Goal: Transaction & Acquisition: Purchase product/service

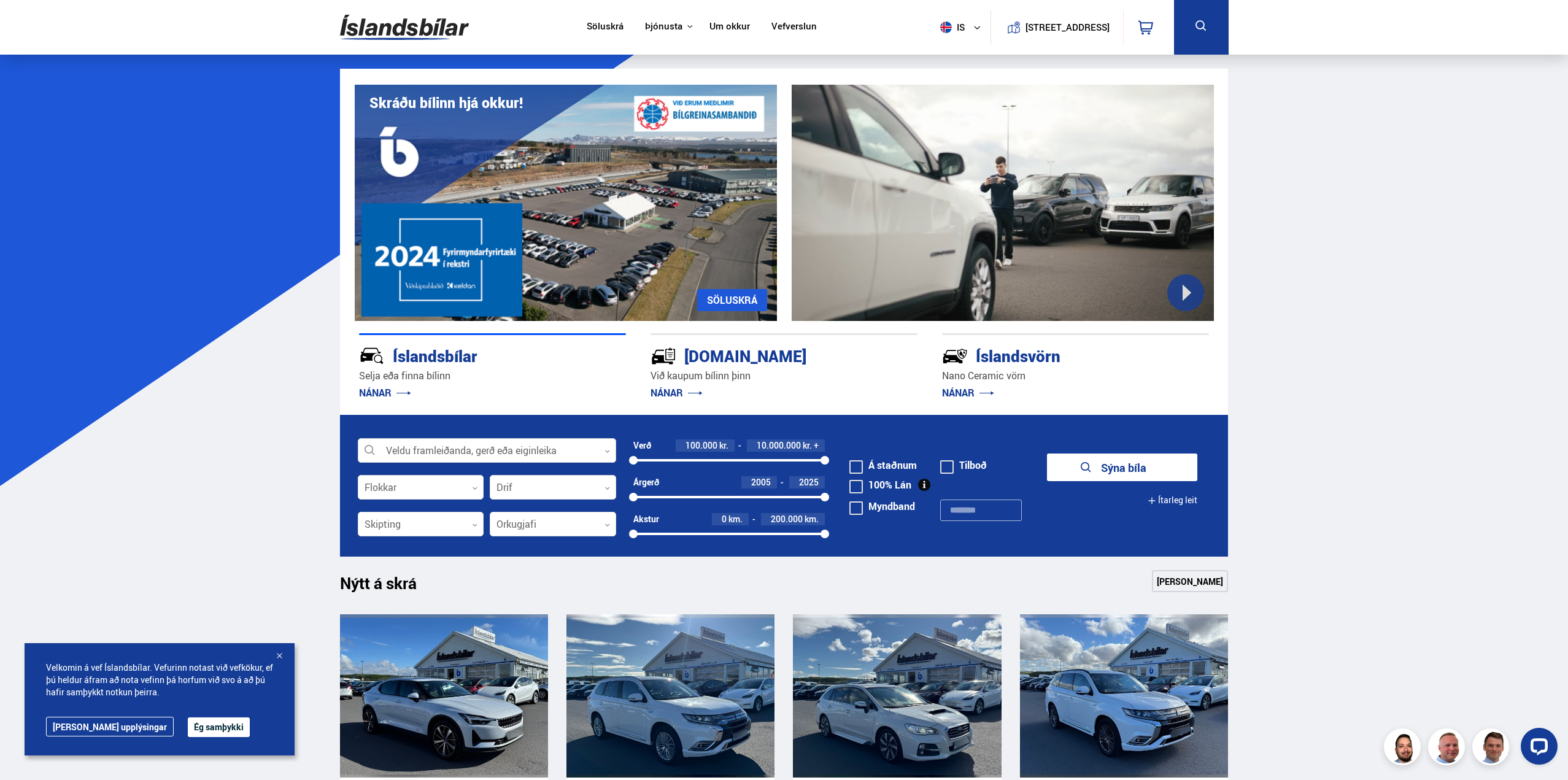
click at [443, 451] on div at bounding box center [487, 451] width 258 height 25
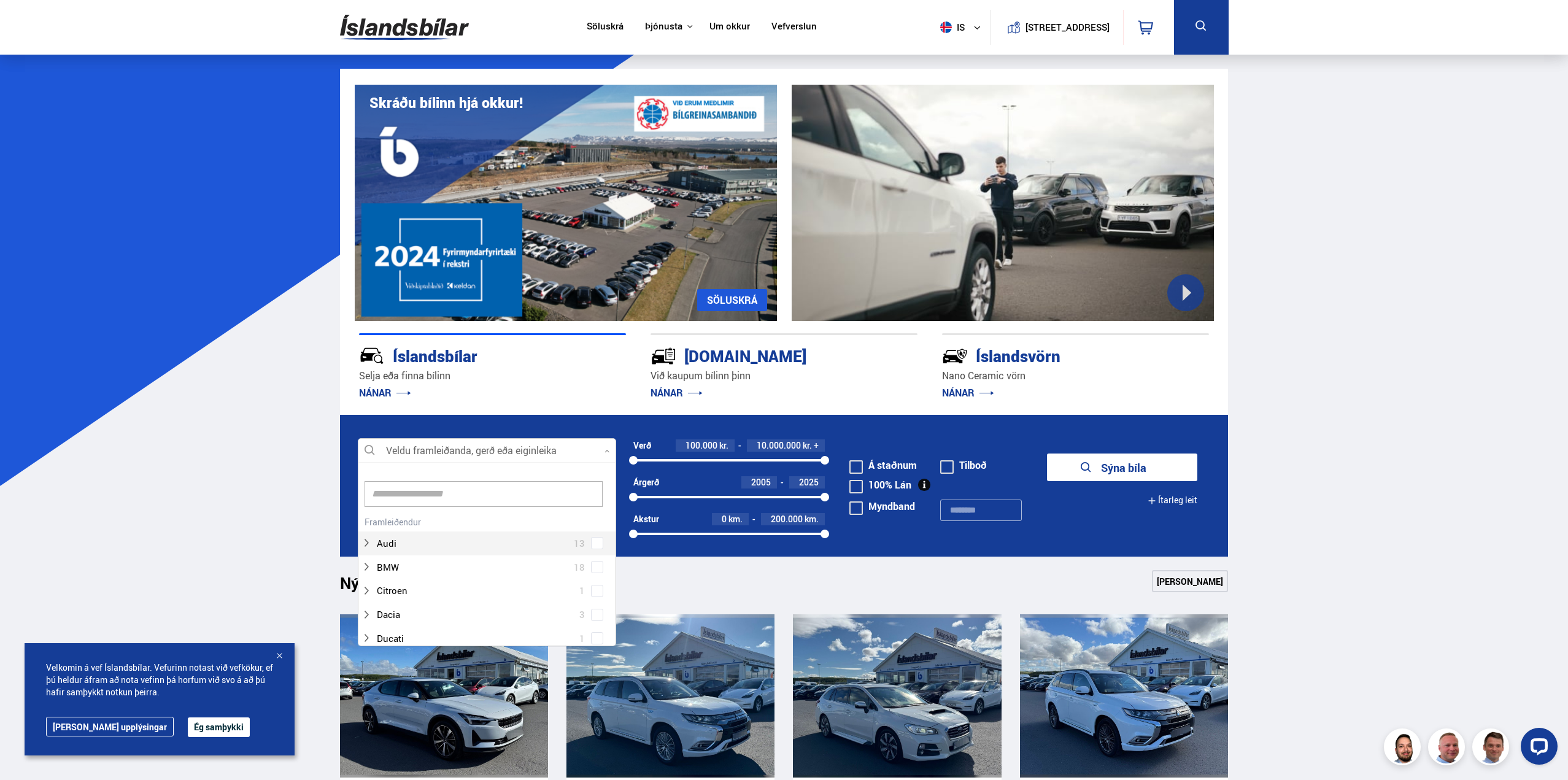
scroll to position [183, 254]
click at [427, 483] on input at bounding box center [484, 494] width 238 height 26
type input "**"
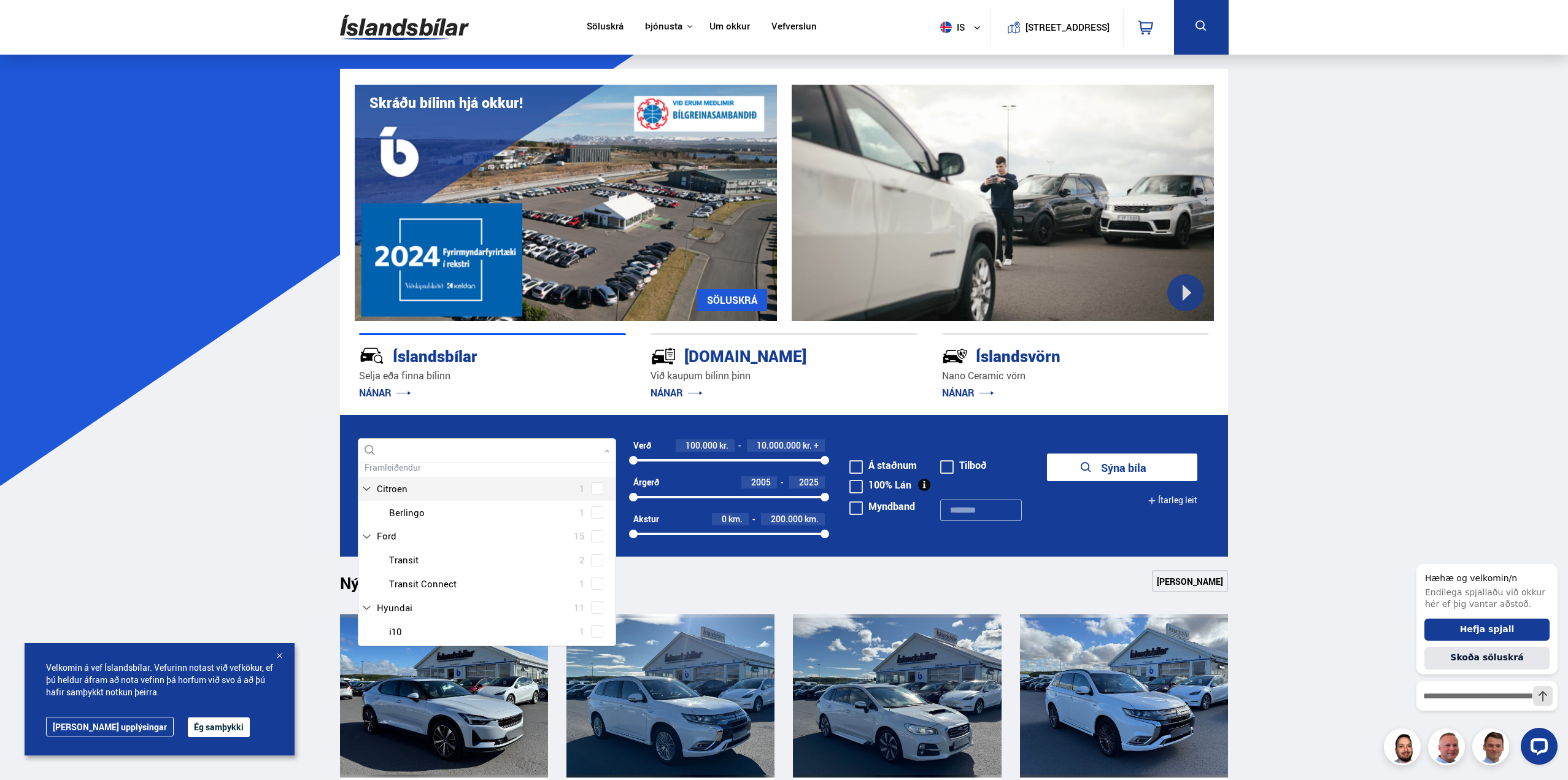
scroll to position [0, 0]
click at [399, 448] on div at bounding box center [487, 451] width 258 height 25
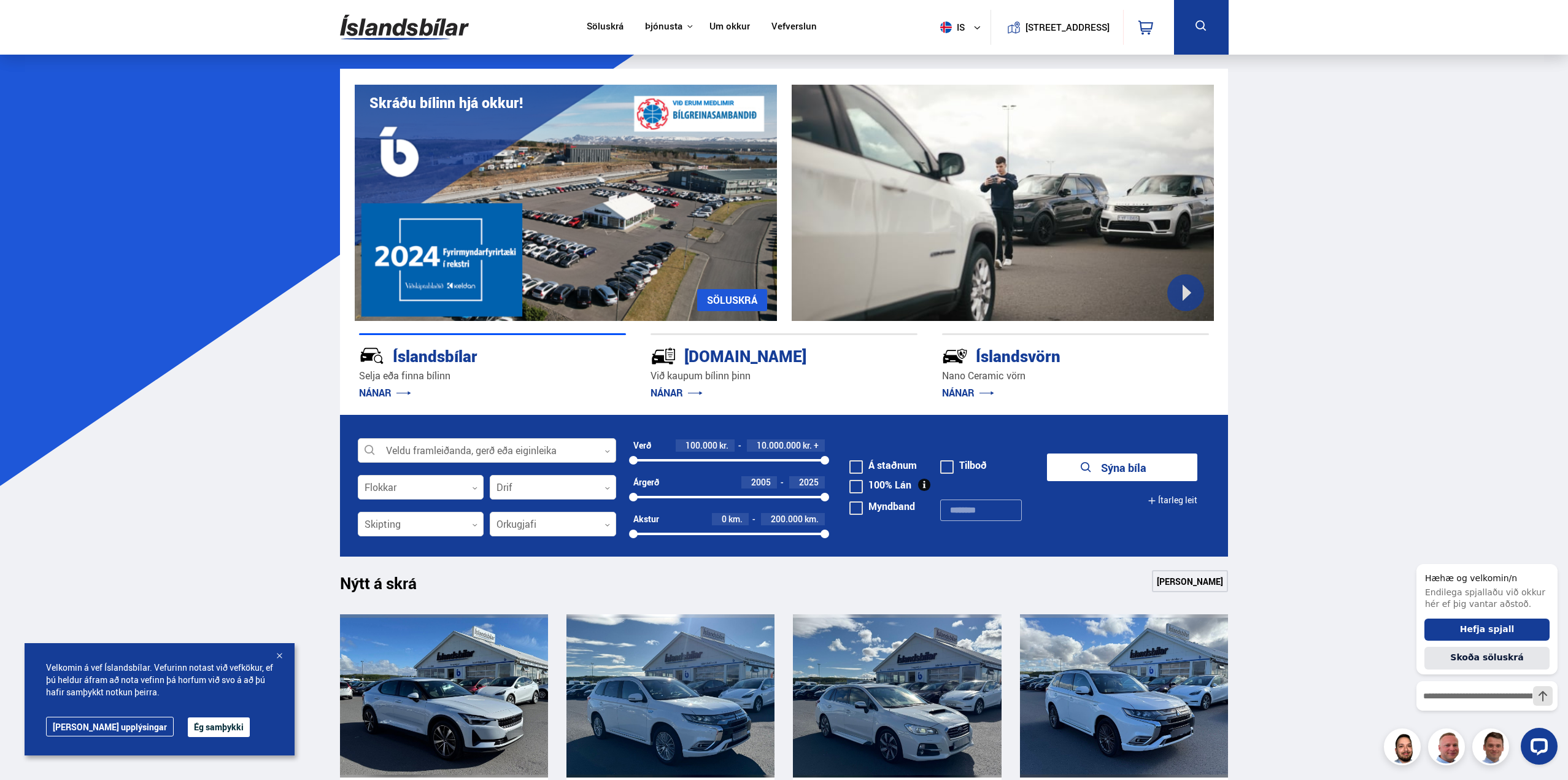
click at [402, 448] on div at bounding box center [487, 451] width 258 height 25
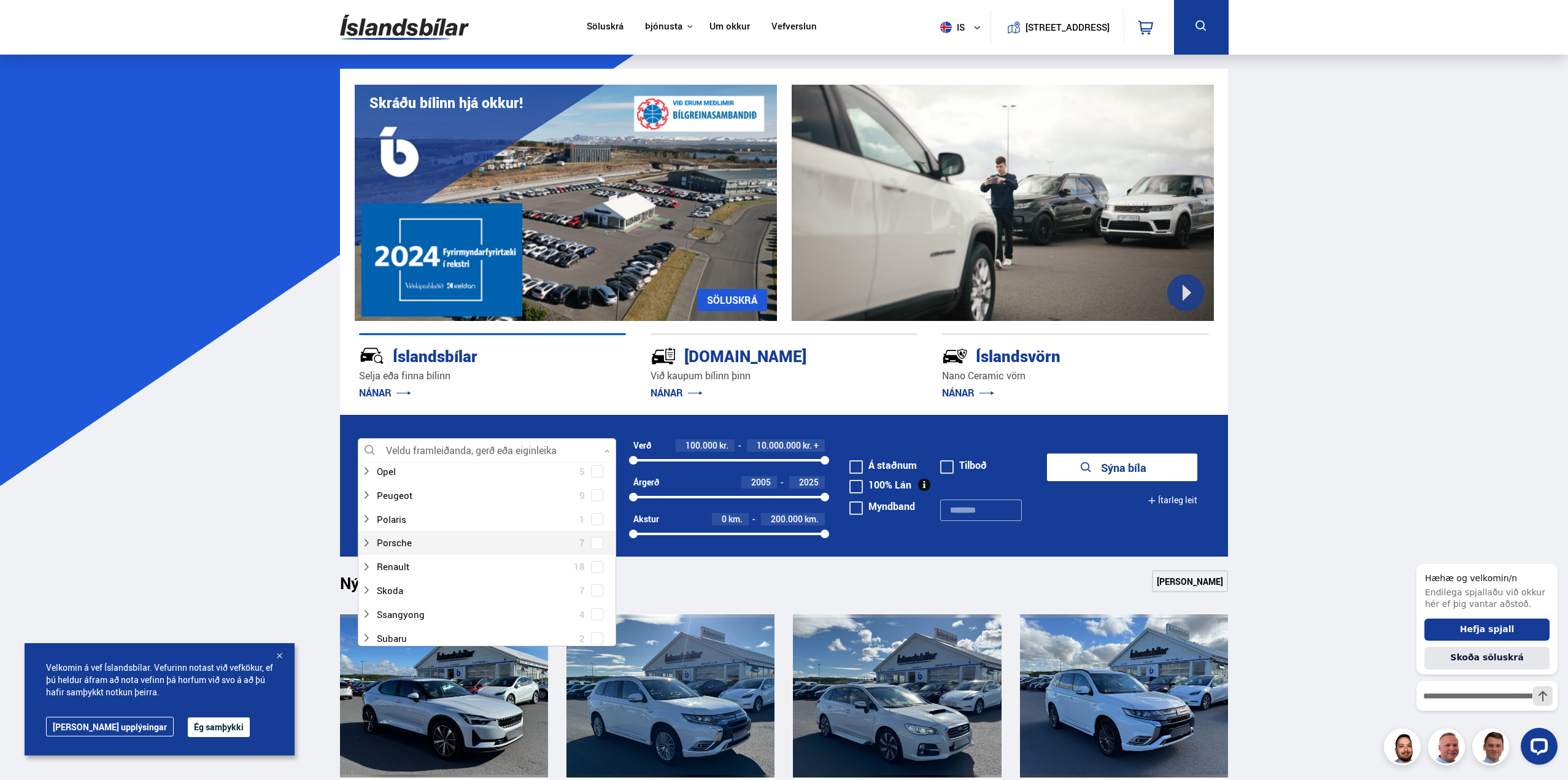
scroll to position [614, 0]
click at [363, 479] on icon at bounding box center [366, 477] width 10 height 10
click at [413, 529] on div at bounding box center [500, 534] width 227 height 18
click at [595, 535] on span at bounding box center [597, 535] width 5 height 5
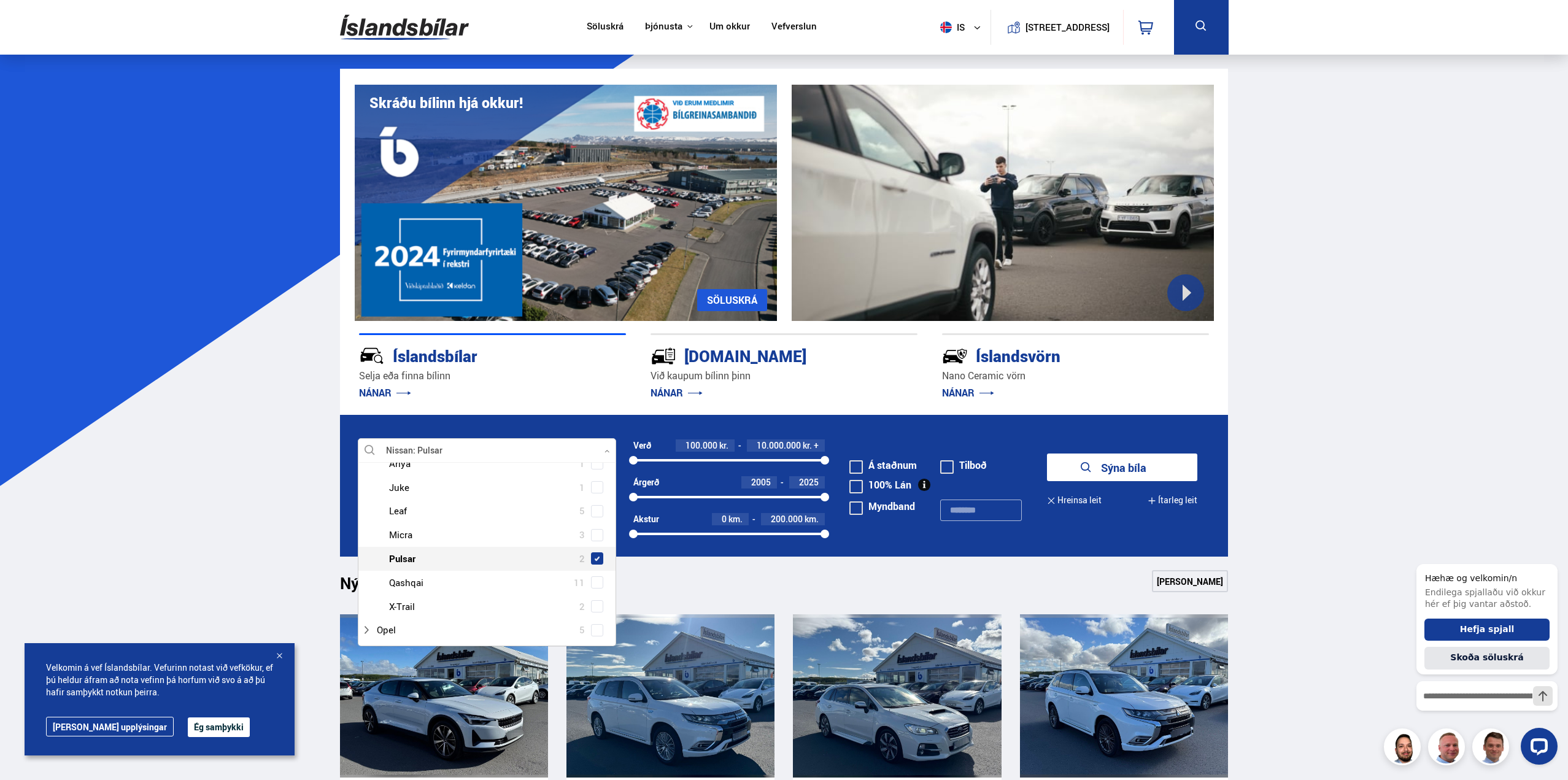
scroll to position [699, 0]
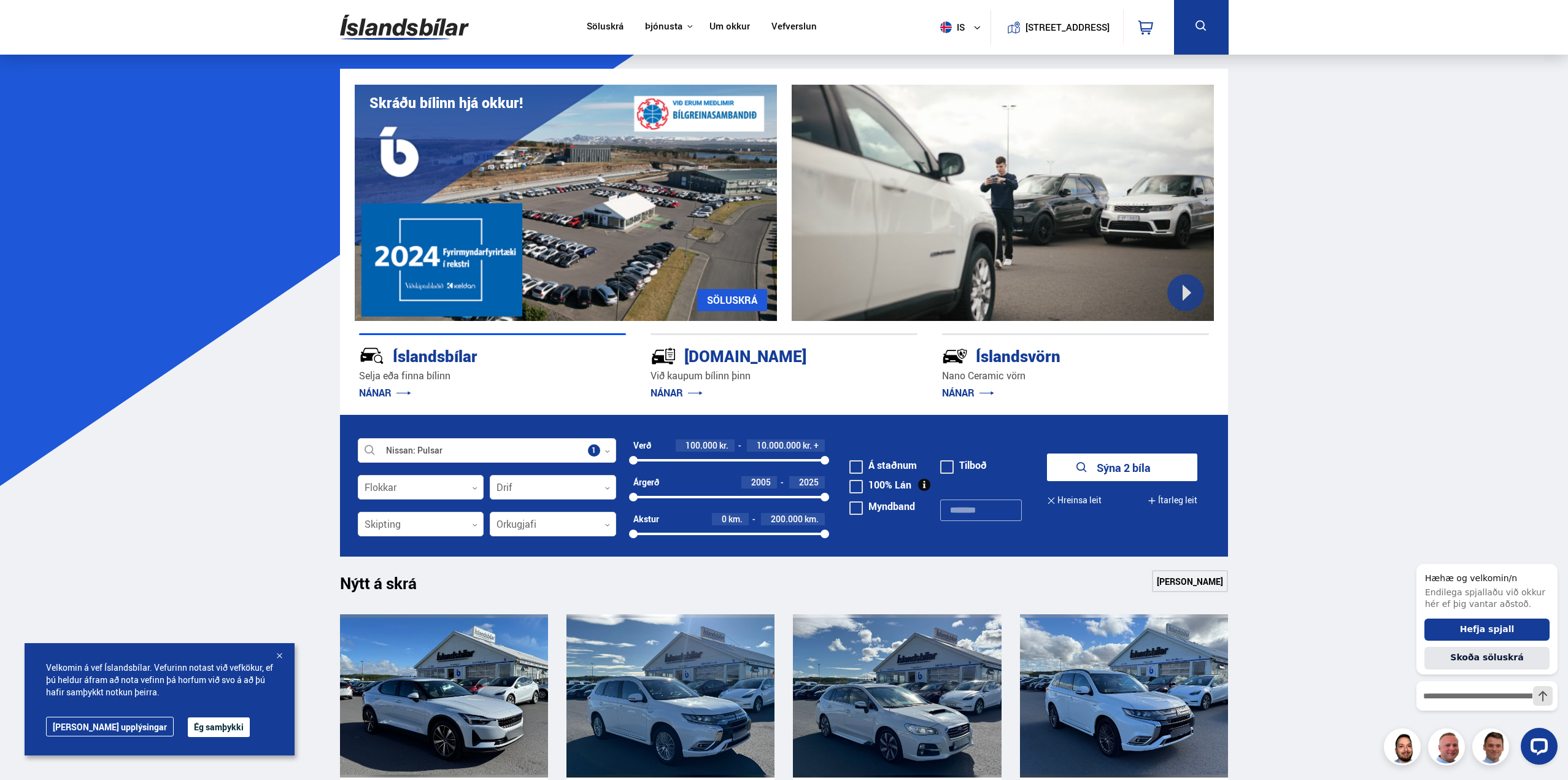
click at [1178, 575] on link "[PERSON_NAME]" at bounding box center [1189, 581] width 76 height 22
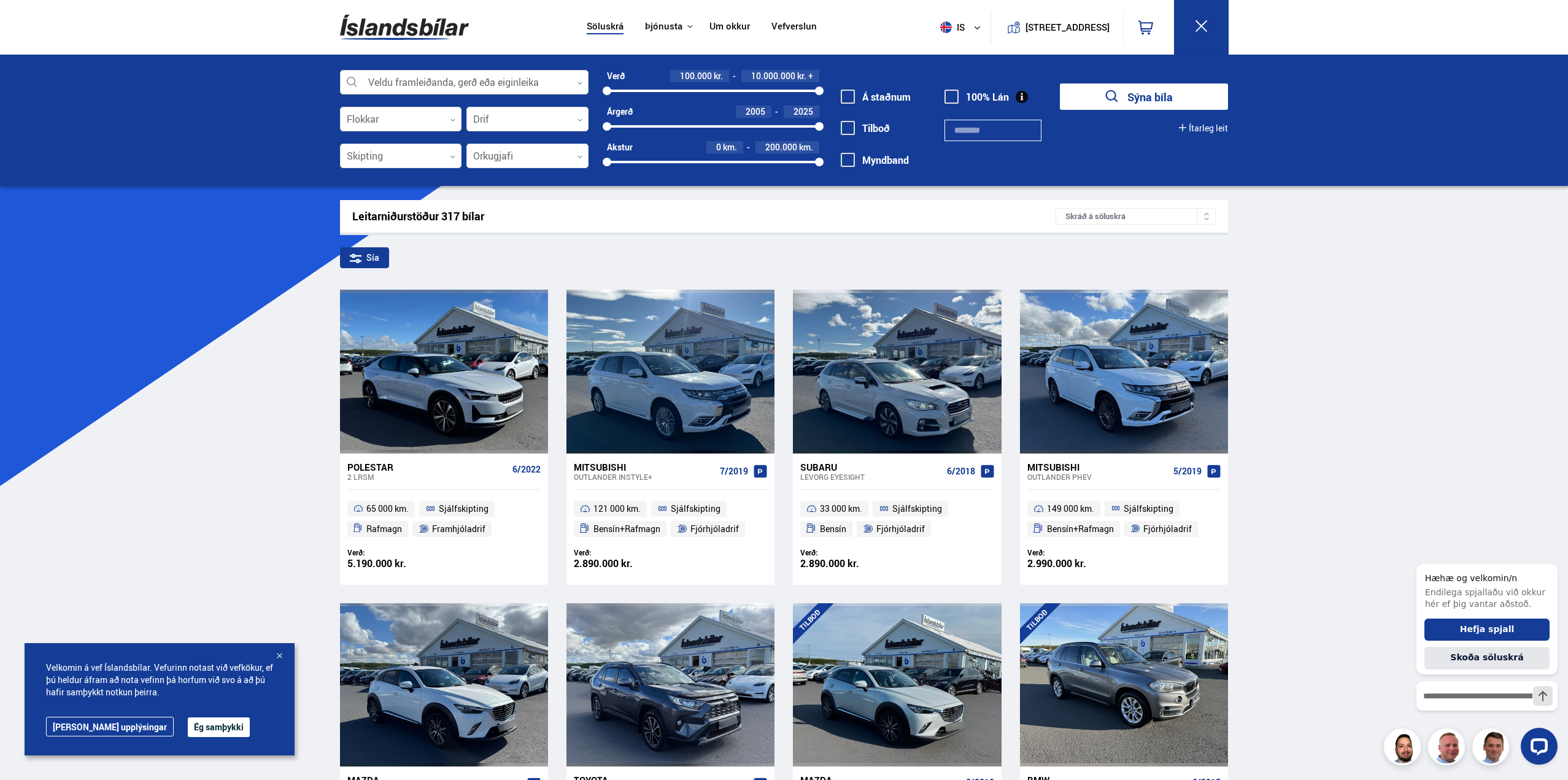
click at [424, 84] on div at bounding box center [464, 83] width 248 height 25
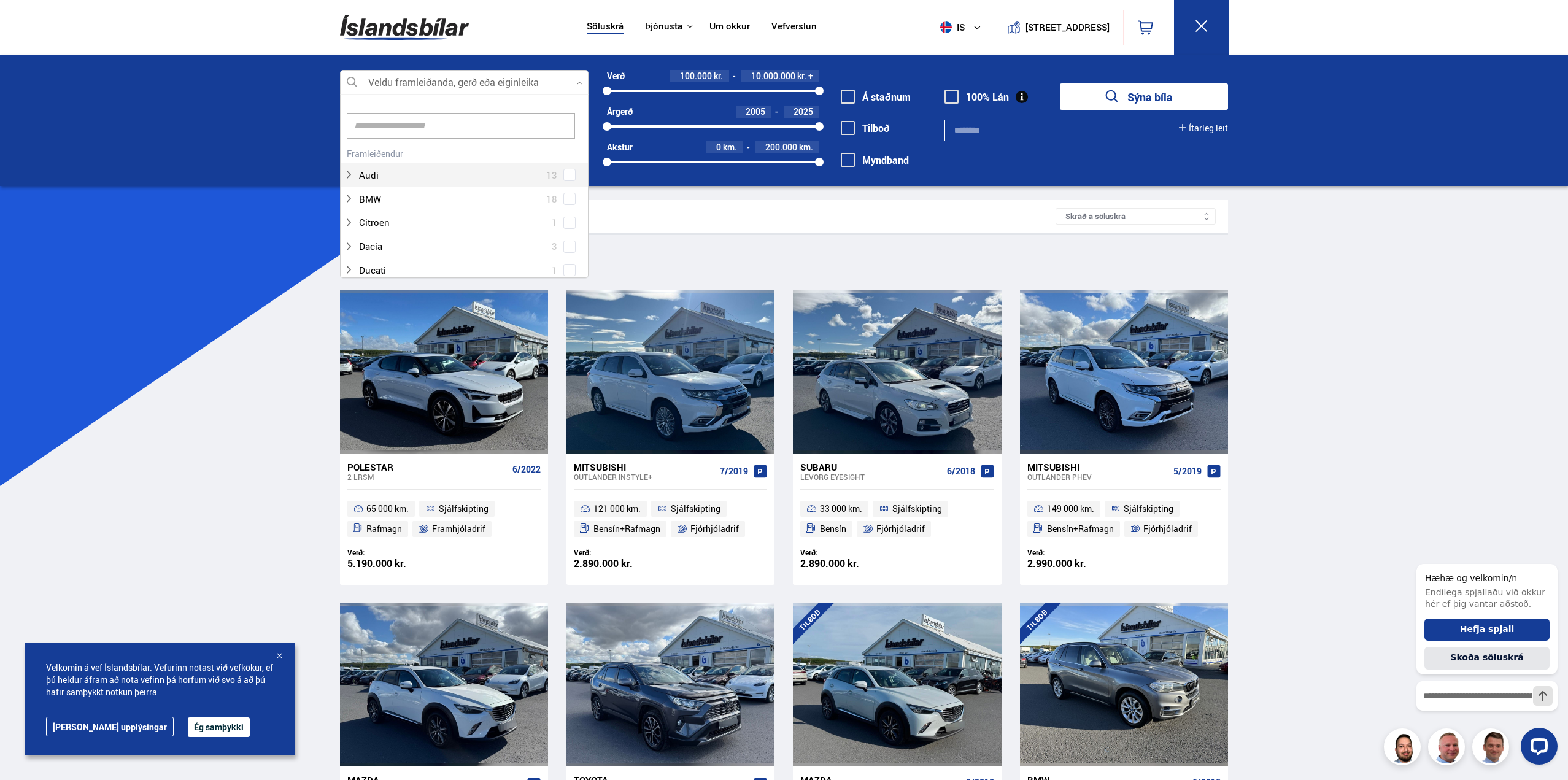
scroll to position [183, 245]
click at [412, 129] on input at bounding box center [461, 126] width 228 height 26
click at [567, 254] on span at bounding box center [569, 257] width 5 height 5
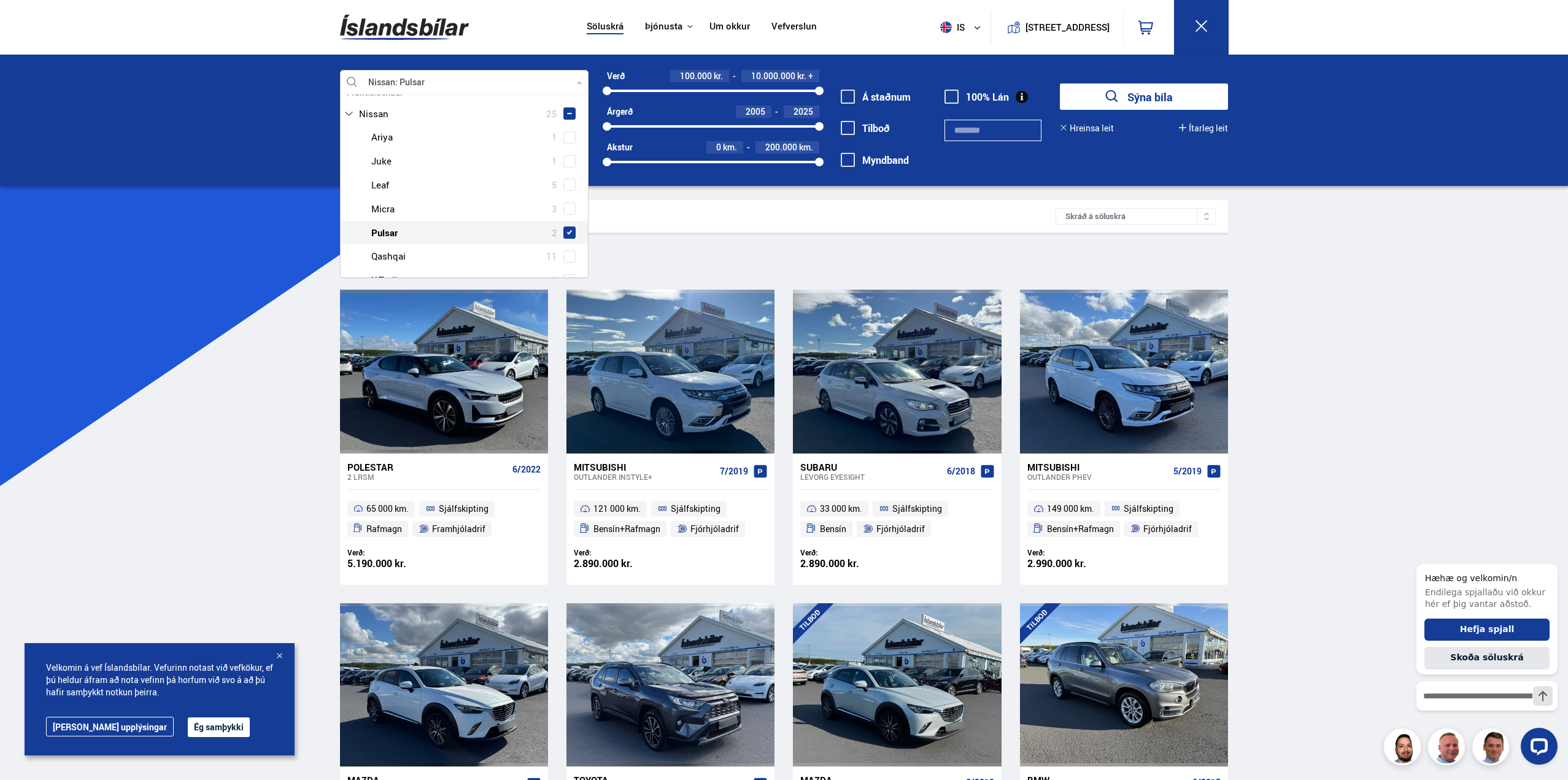
type input "******"
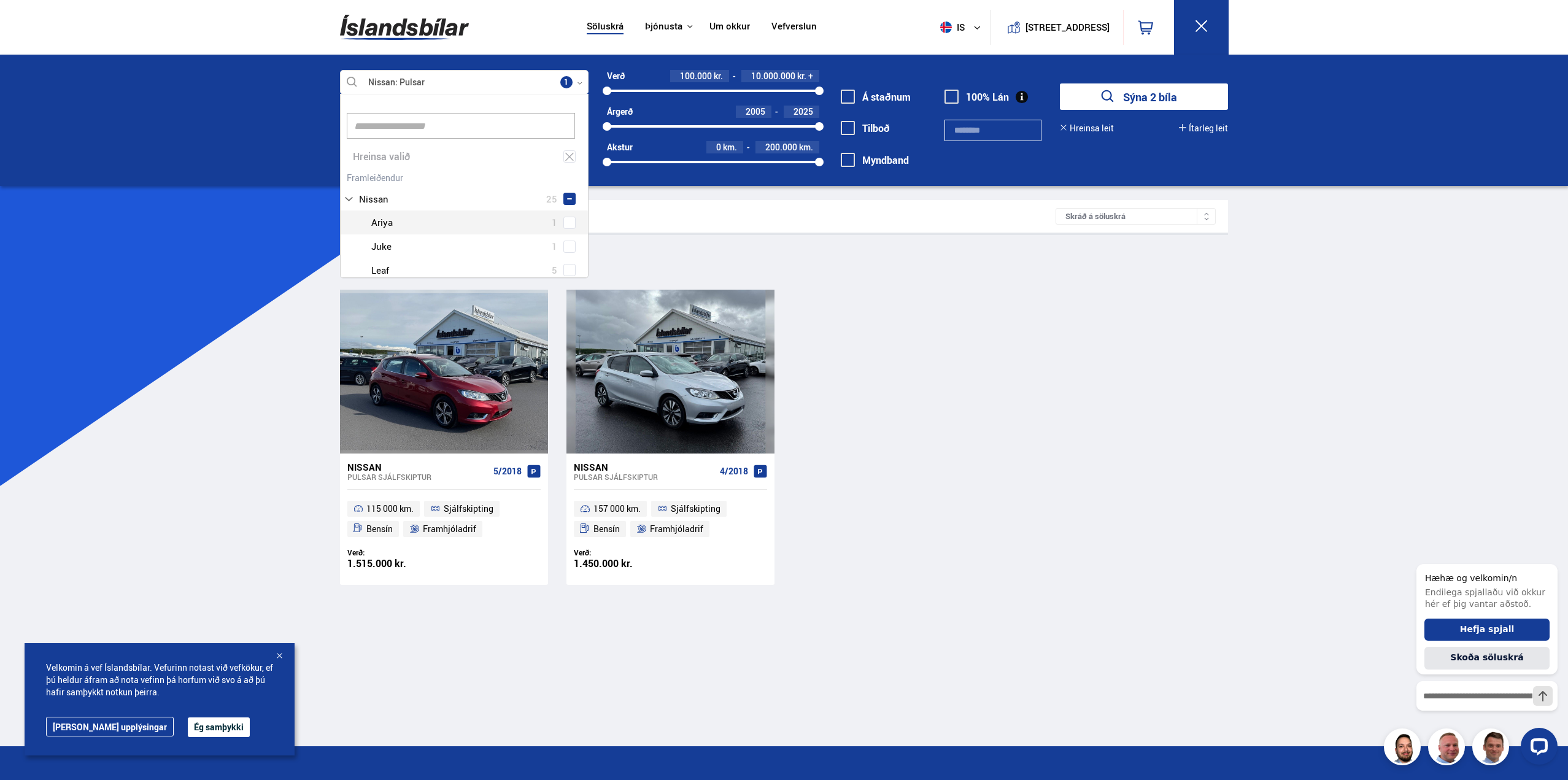
click at [1023, 414] on div "Nissan Pulsar SJÁLFSKIPTUR 5/2018 115 000 km. Sjálfskipting [GEOGRAPHIC_DATA] F…" at bounding box center [785, 437] width 889 height 294
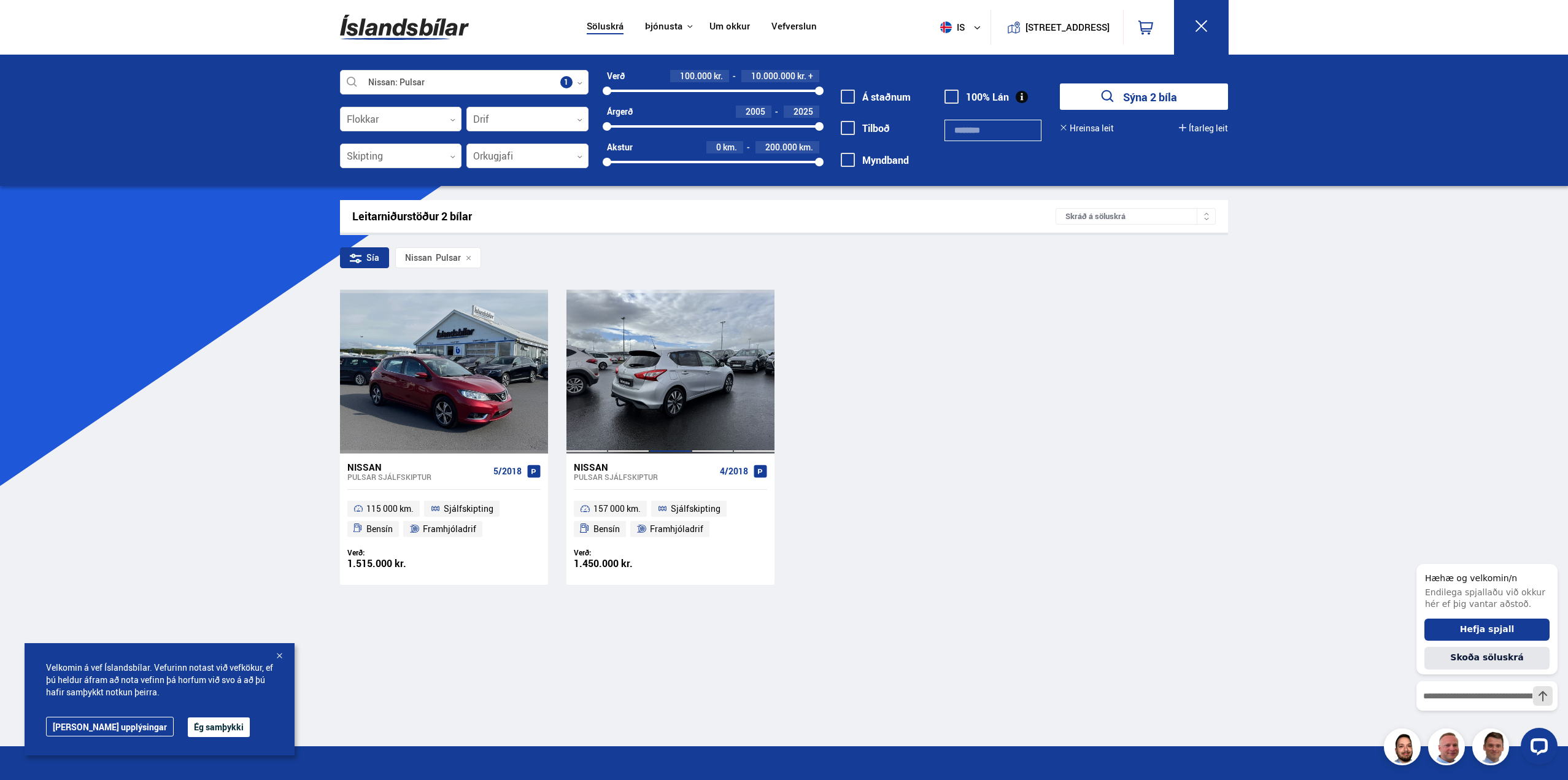
click at [677, 366] on div at bounding box center [670, 371] width 41 height 163
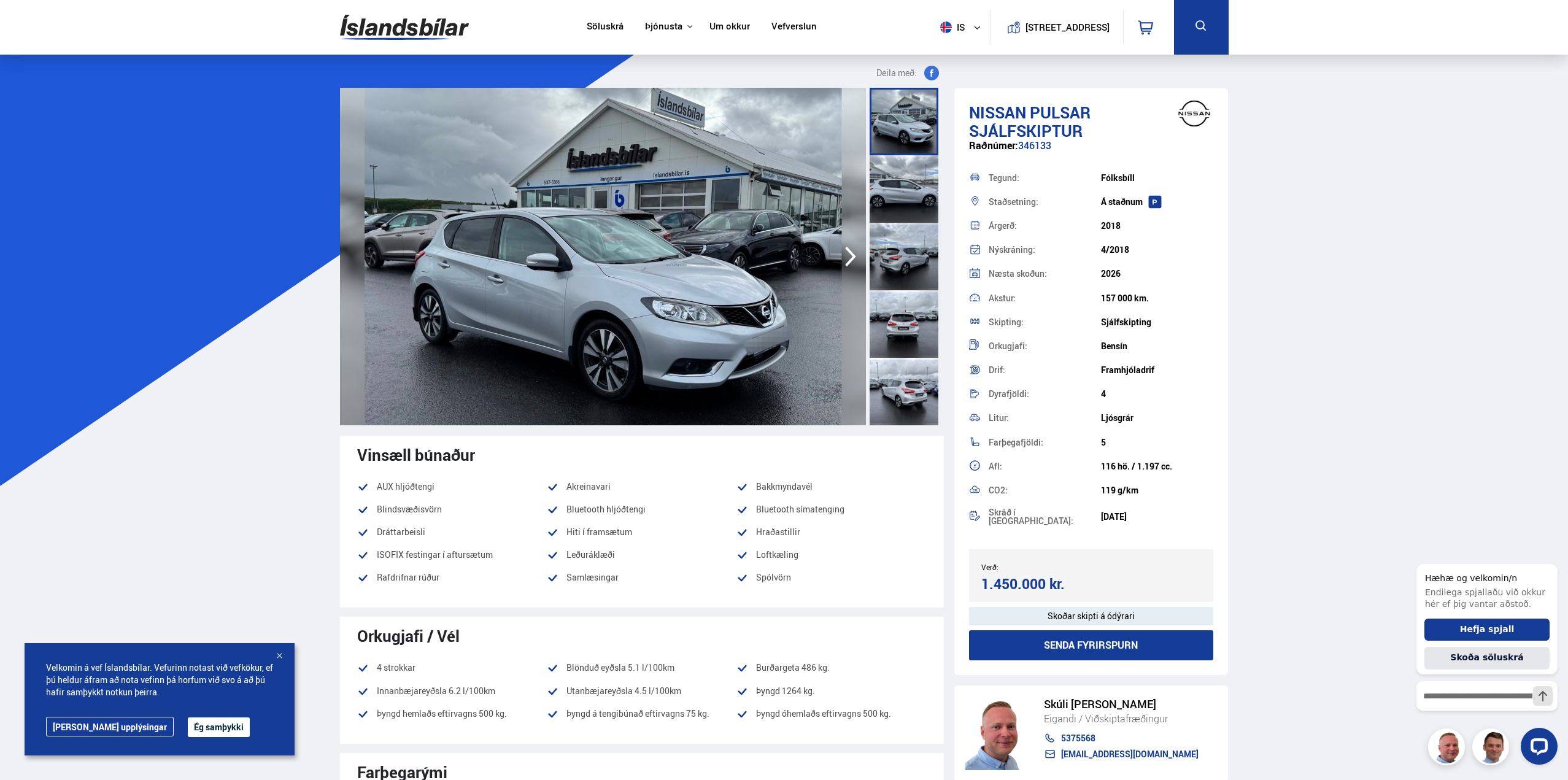
click at [848, 259] on icon "button" at bounding box center [851, 257] width 25 height 29
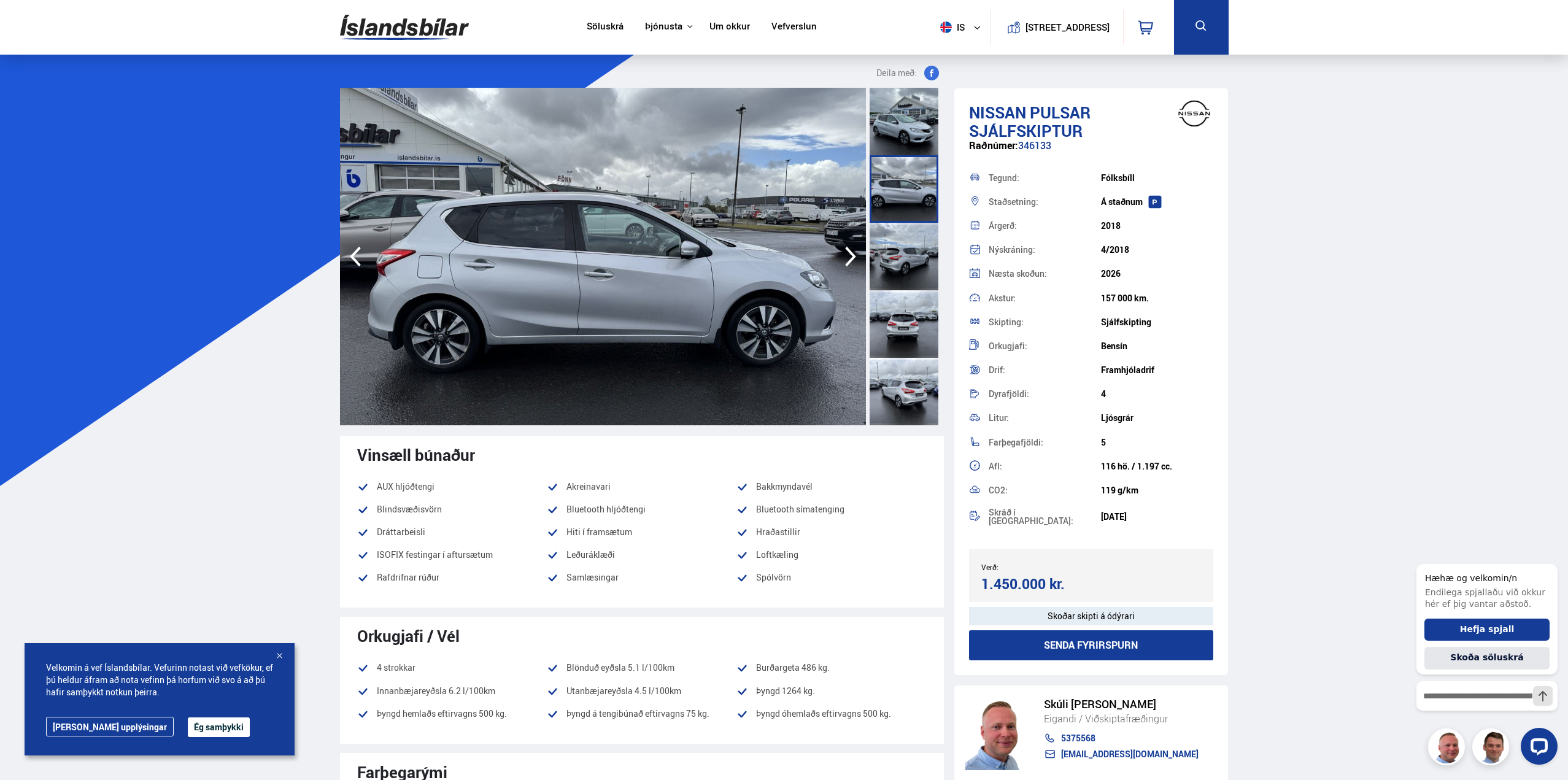
click at [848, 259] on icon "button" at bounding box center [851, 257] width 25 height 29
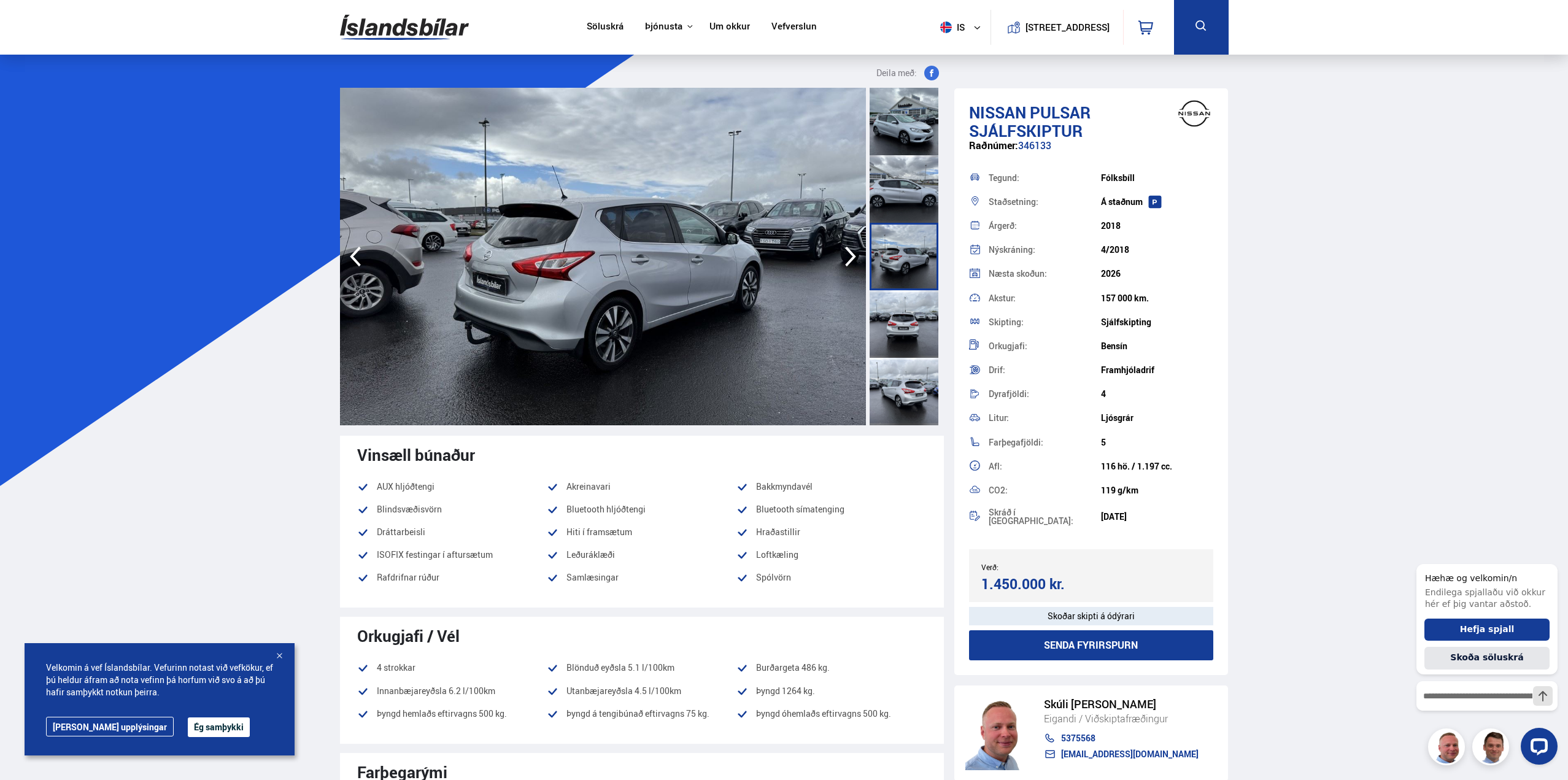
click at [848, 259] on icon "button" at bounding box center [851, 257] width 25 height 29
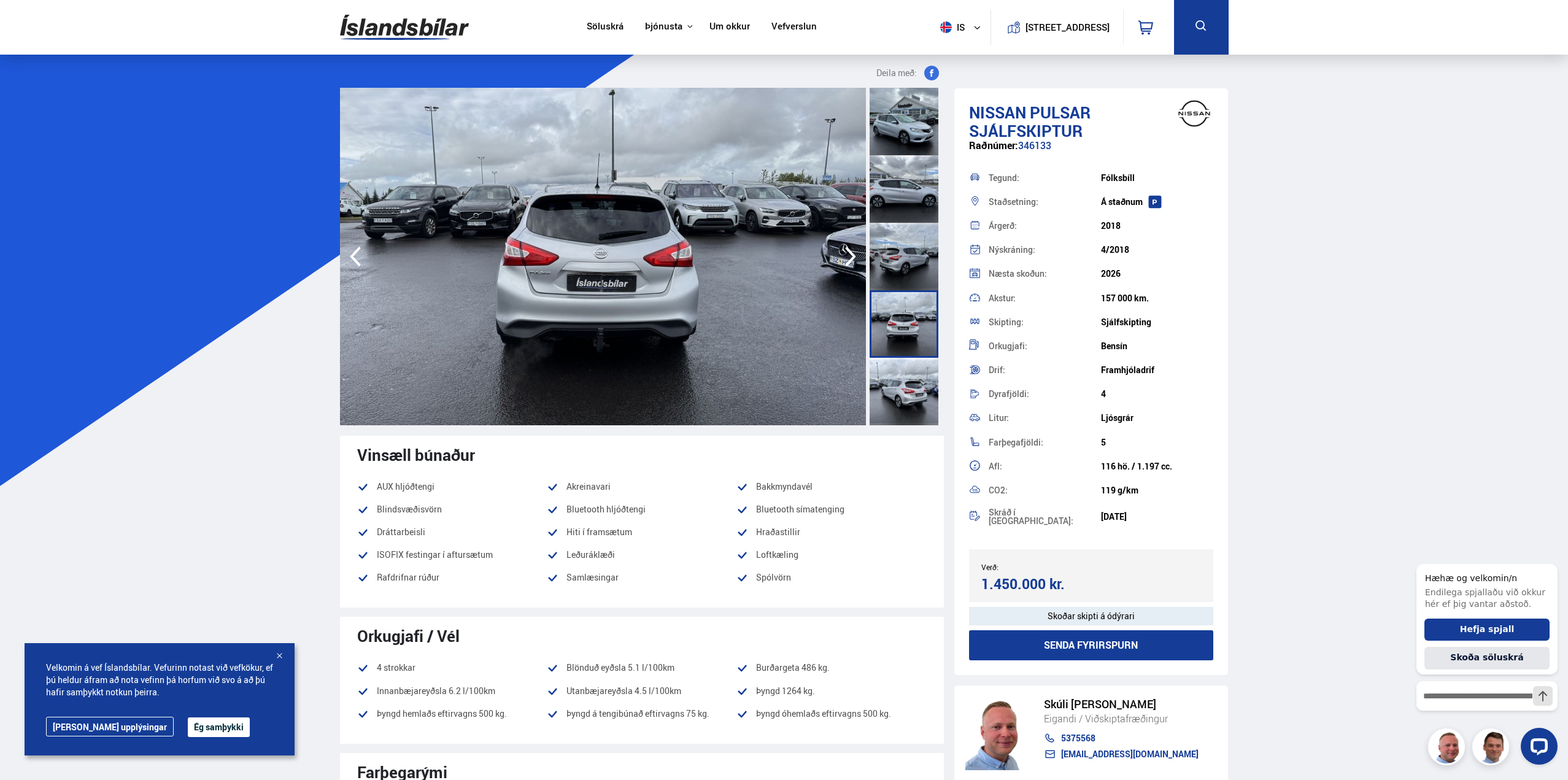
click at [848, 259] on icon "button" at bounding box center [851, 257] width 25 height 29
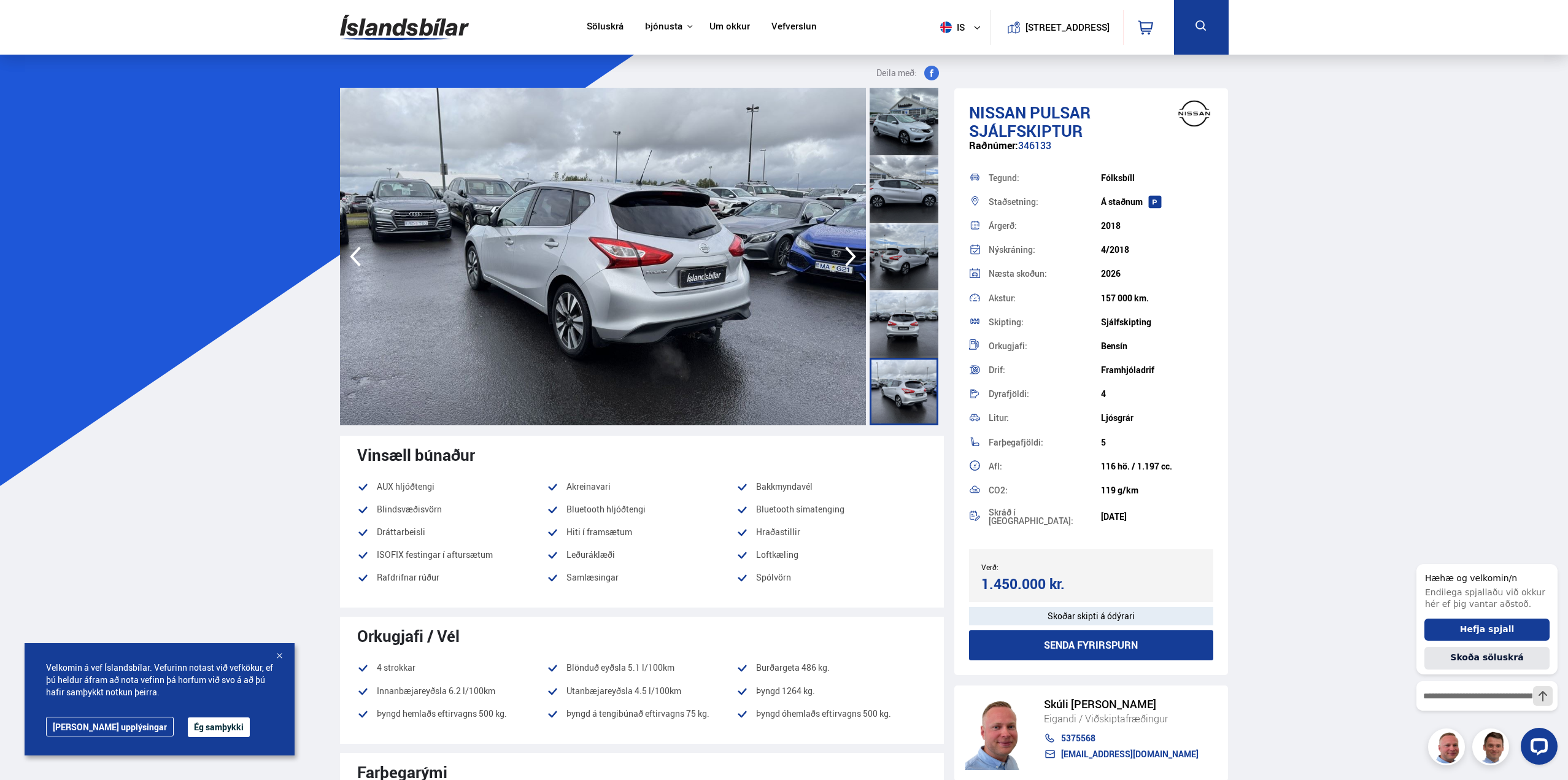
click at [848, 259] on icon "button" at bounding box center [851, 257] width 25 height 29
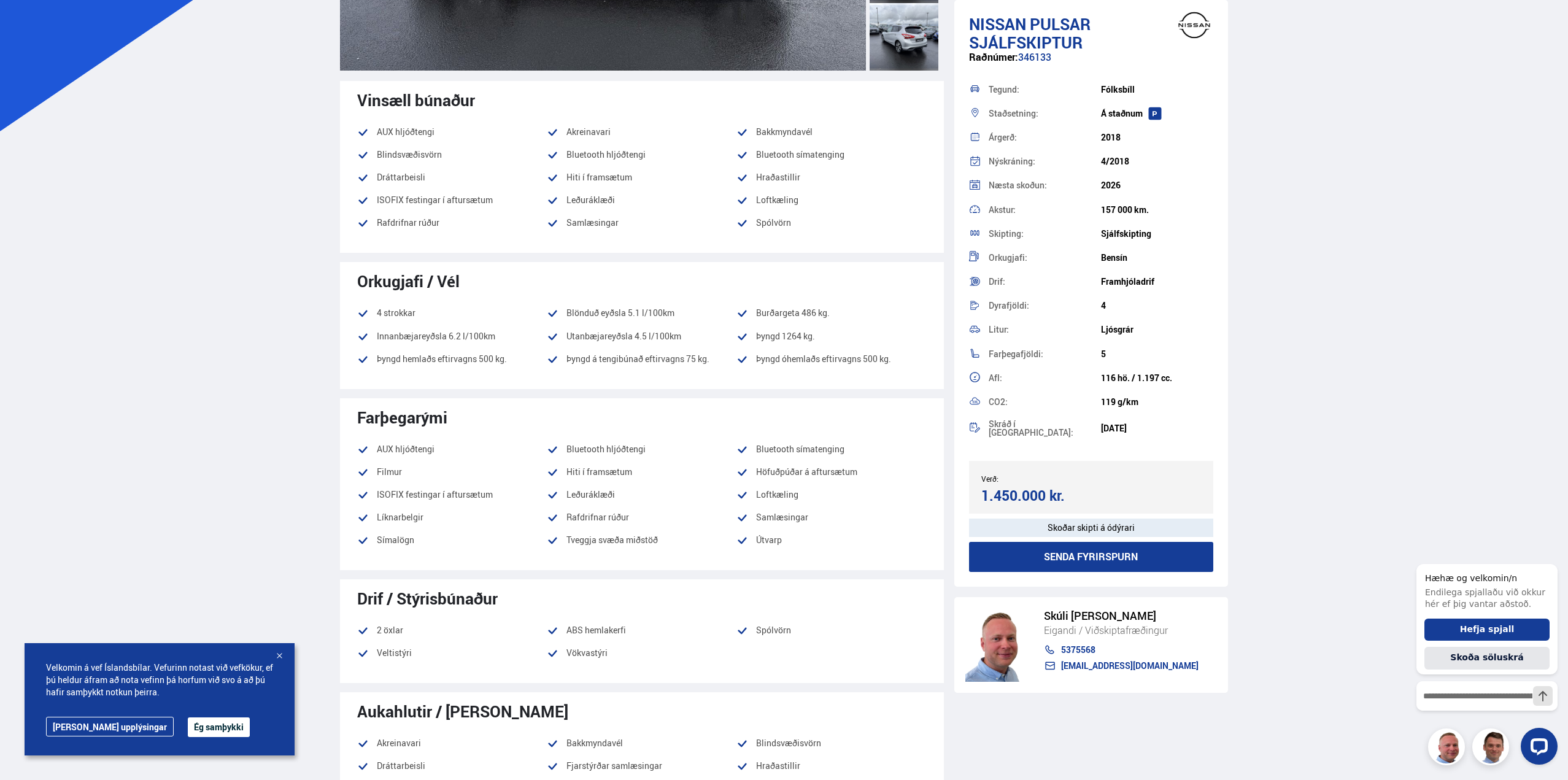
scroll to position [369, 0]
